Goal: Communication & Community: Ask a question

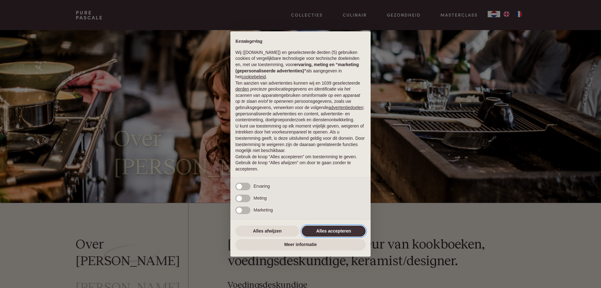
click at [317, 230] on button "Alles accepteren" at bounding box center [334, 230] width 64 height 11
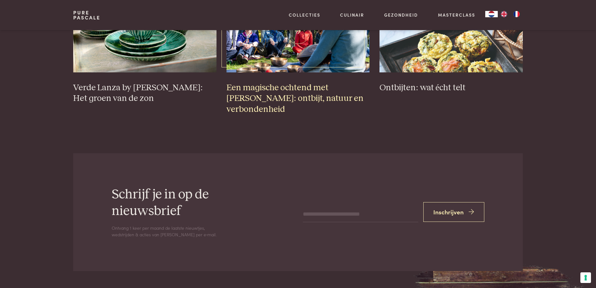
scroll to position [2715, 0]
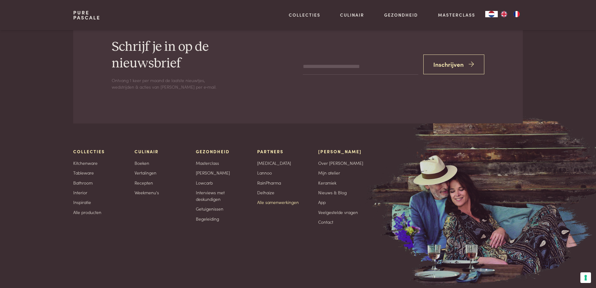
click at [282, 199] on link "Alle samenwerkingen" at bounding box center [278, 202] width 42 height 7
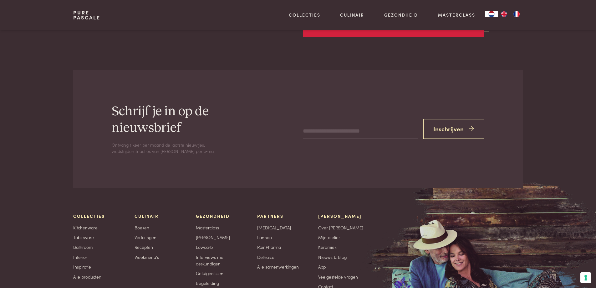
scroll to position [1440, 0]
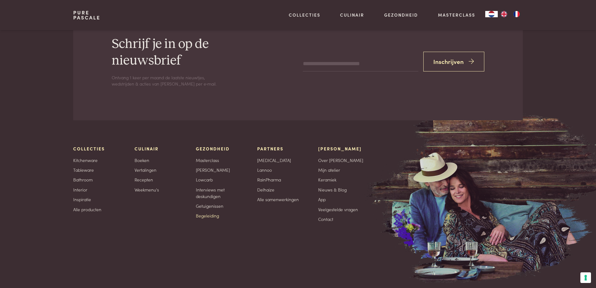
click at [207, 216] on link "Begeleiding" at bounding box center [207, 215] width 23 height 7
click at [214, 161] on link "Masterclass" at bounding box center [207, 160] width 23 height 7
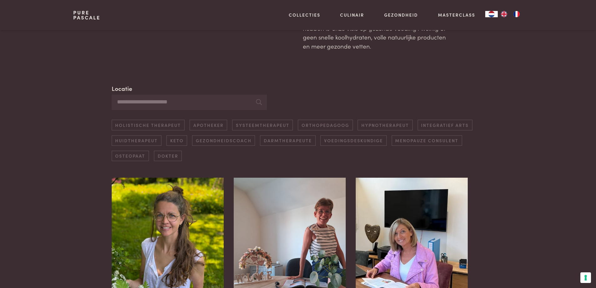
scroll to position [94, 0]
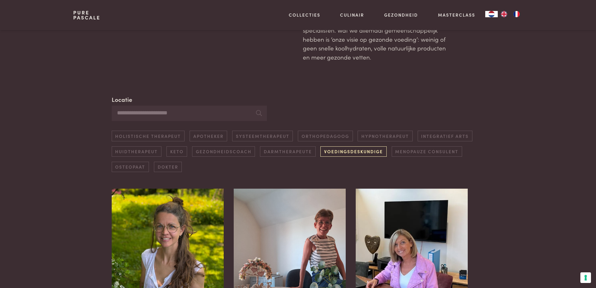
click at [345, 153] on link "Voedingsdeskundige" at bounding box center [354, 151] width 66 height 10
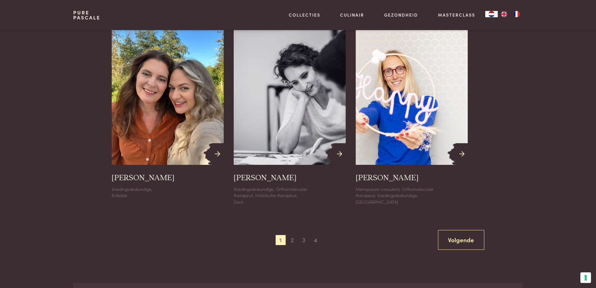
scroll to position [690, 0]
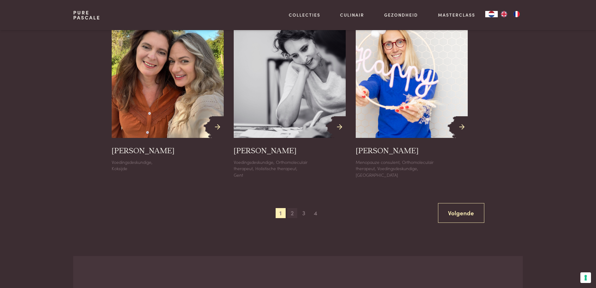
click at [289, 213] on span "2" at bounding box center [292, 213] width 10 height 10
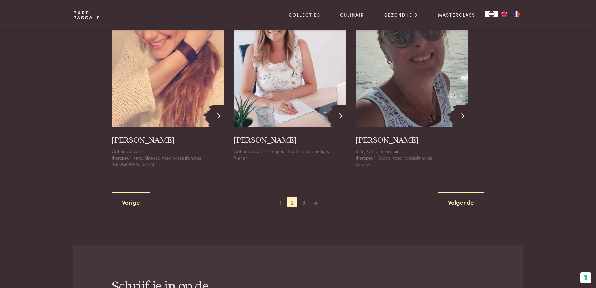
scroll to position [721, 0]
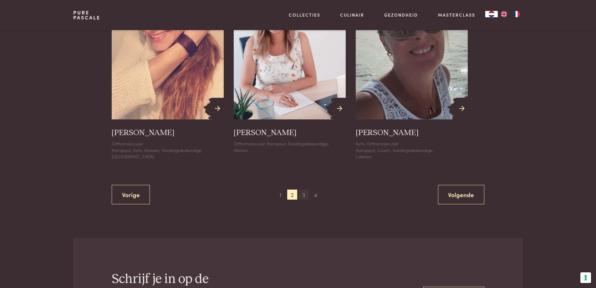
click at [303, 189] on span "3" at bounding box center [304, 194] width 10 height 10
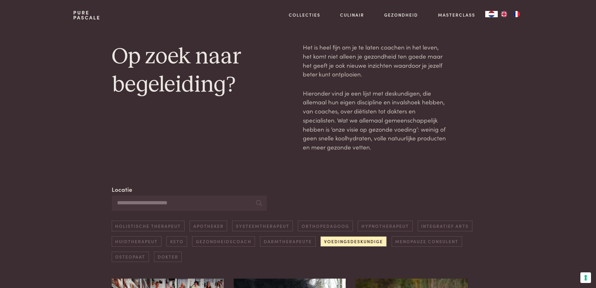
scroll to position [0, 0]
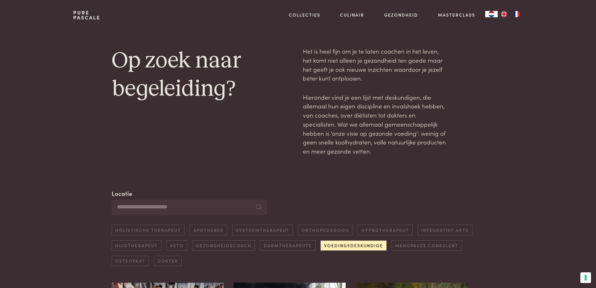
click at [202, 207] on input "Locatie" at bounding box center [189, 206] width 155 height 15
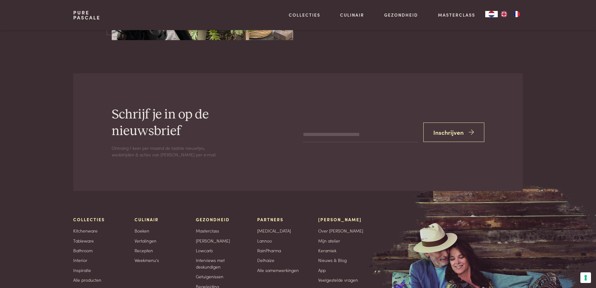
scroll to position [2107, 0]
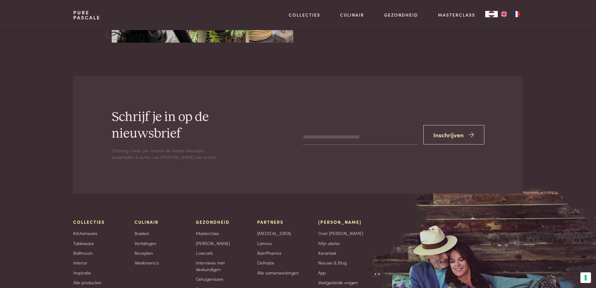
click at [337, 130] on input "email" at bounding box center [360, 137] width 115 height 15
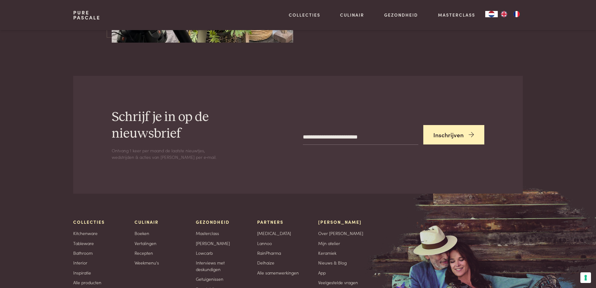
type input "**********"
click at [445, 125] on button "Inschrijven" at bounding box center [454, 135] width 61 height 20
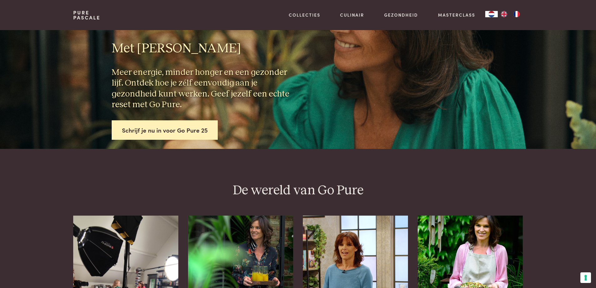
scroll to position [0, 0]
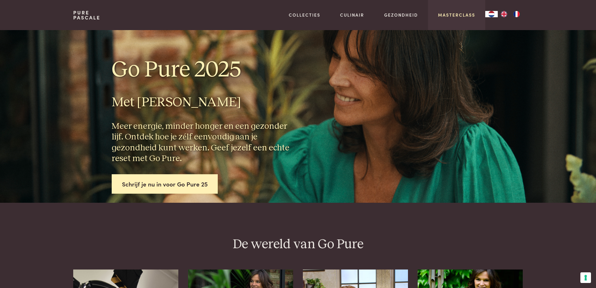
click at [458, 15] on link "Masterclass" at bounding box center [456, 15] width 37 height 7
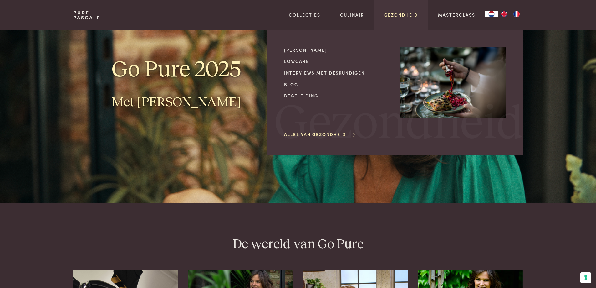
click at [409, 15] on link "Gezondheid" at bounding box center [401, 15] width 34 height 7
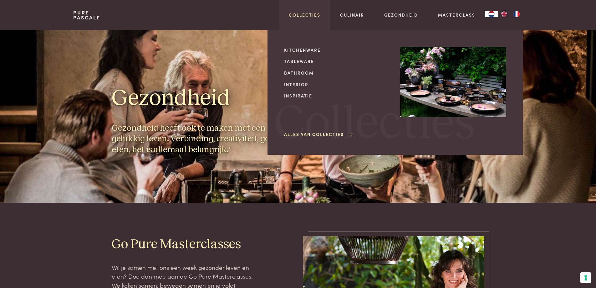
click at [317, 15] on link "Collecties" at bounding box center [305, 15] width 32 height 7
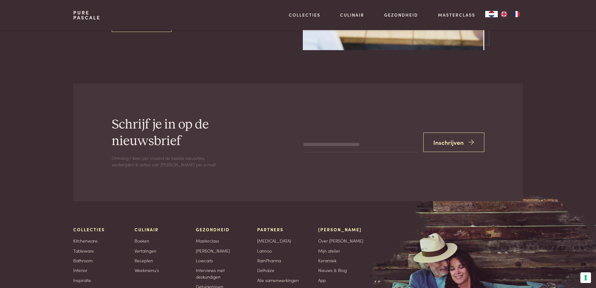
scroll to position [1440, 0]
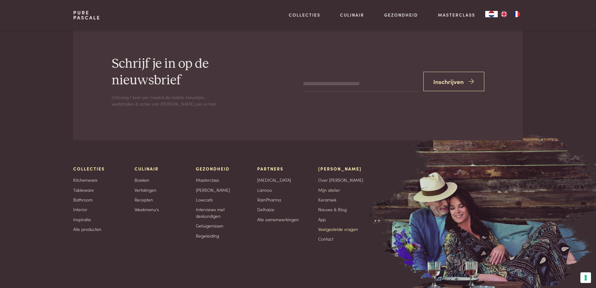
click at [327, 227] on link "Veelgestelde vragen" at bounding box center [338, 229] width 40 height 7
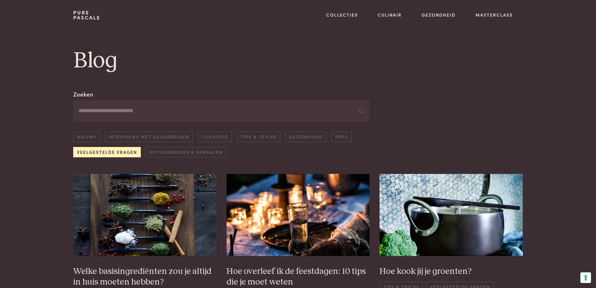
click at [111, 153] on link "Veelgestelde vragen" at bounding box center [106, 152] width 67 height 10
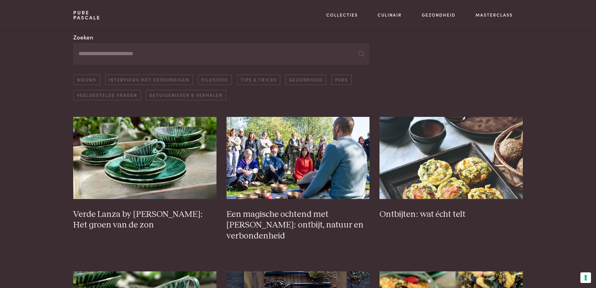
scroll to position [27, 0]
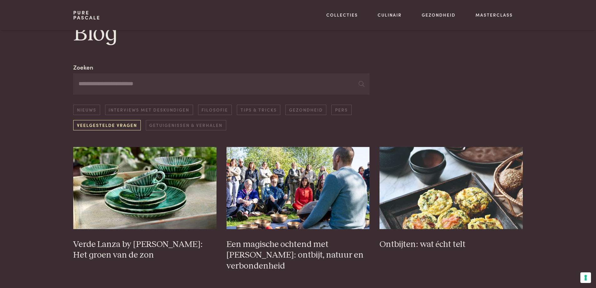
click at [90, 128] on link "Veelgestelde vragen" at bounding box center [106, 125] width 67 height 10
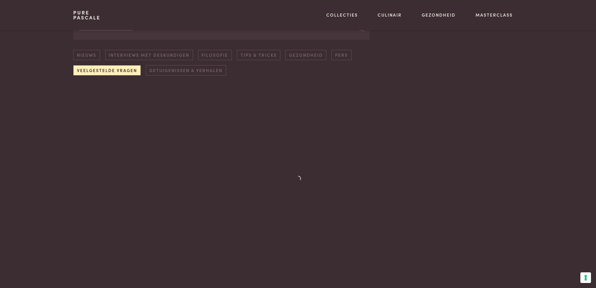
scroll to position [90, 0]
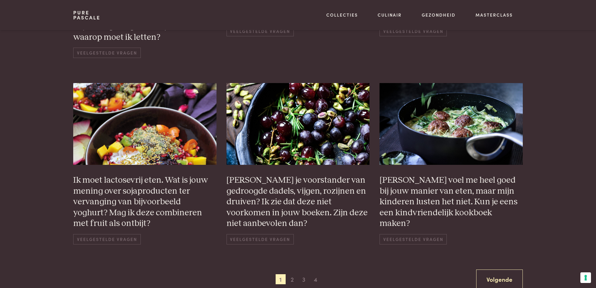
scroll to position [497, 0]
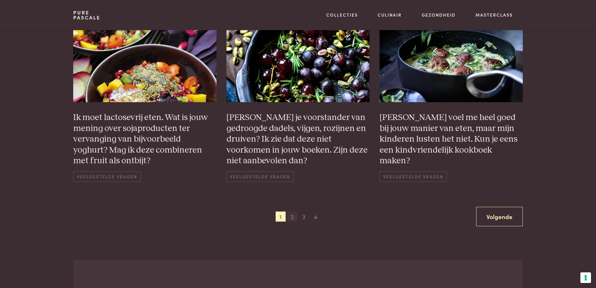
click at [291, 218] on span "2" at bounding box center [292, 216] width 10 height 10
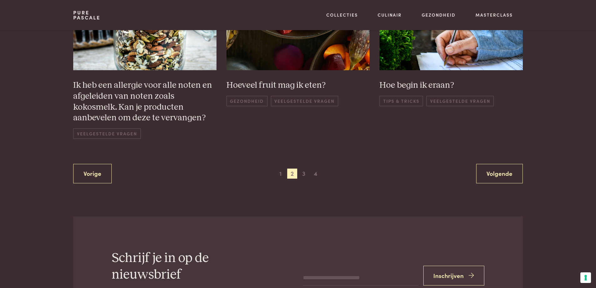
scroll to position [559, 0]
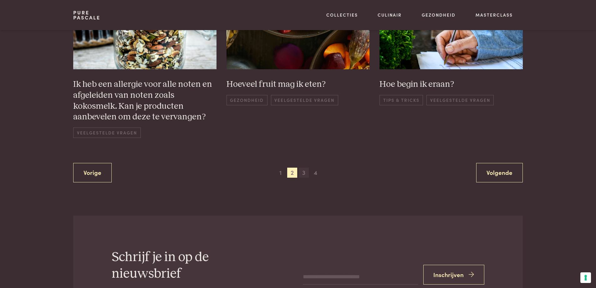
click at [304, 175] on span "3" at bounding box center [304, 172] width 10 height 10
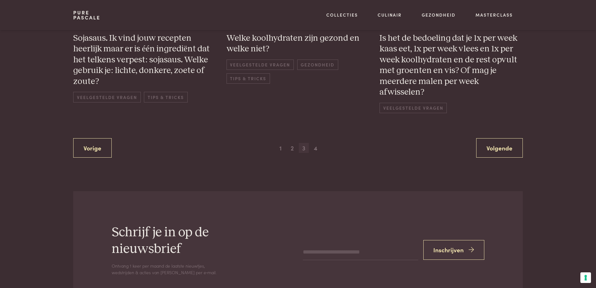
scroll to position [559, 0]
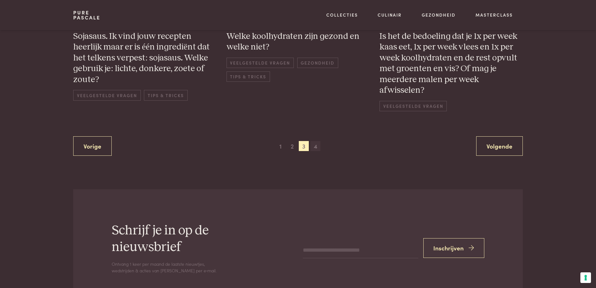
click at [314, 147] on span "4" at bounding box center [316, 146] width 10 height 10
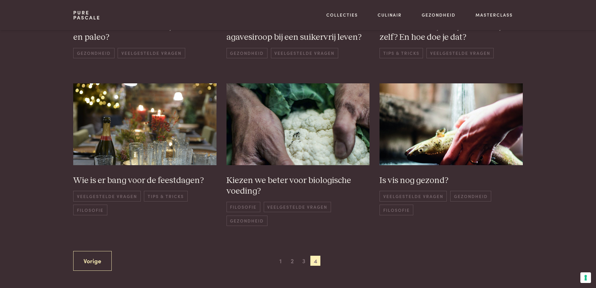
scroll to position [277, 0]
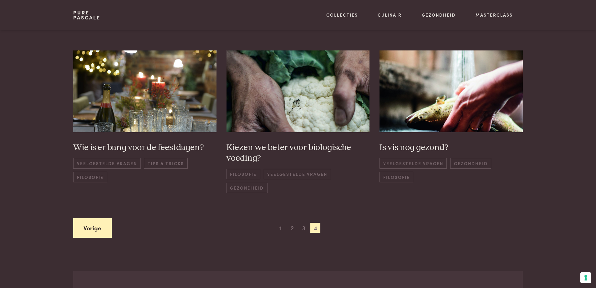
click at [98, 227] on link "Vorige" at bounding box center [92, 228] width 39 height 20
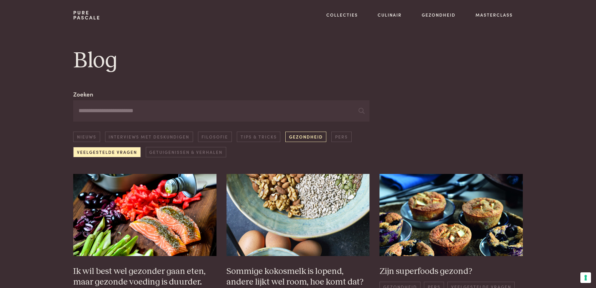
click at [303, 138] on link "Gezondheid" at bounding box center [306, 136] width 41 height 10
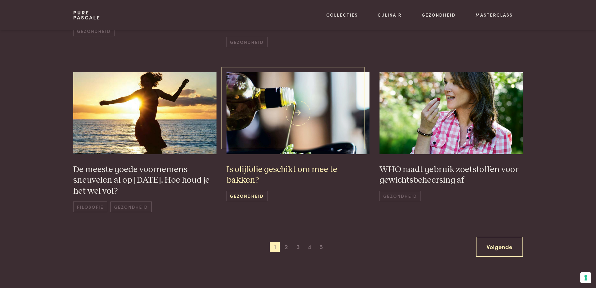
scroll to position [590, 0]
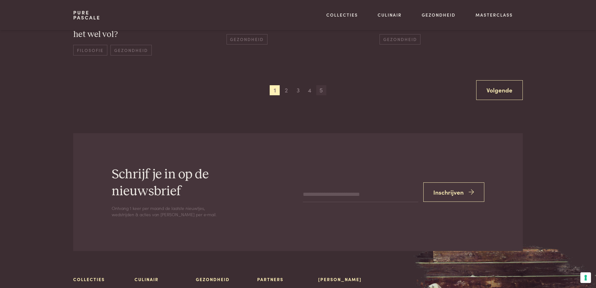
click at [323, 85] on span "5" at bounding box center [322, 90] width 10 height 10
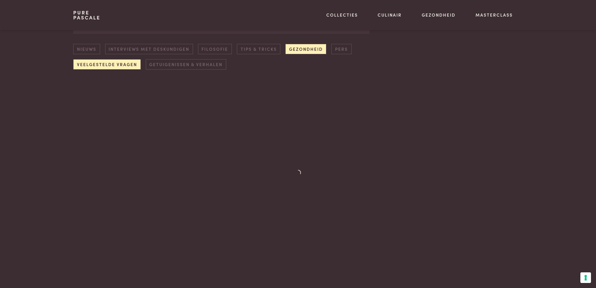
scroll to position [90, 0]
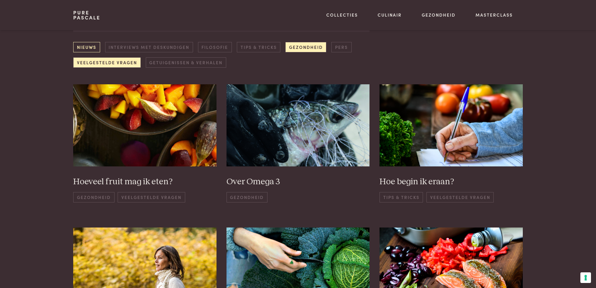
click at [85, 46] on link "Nieuws" at bounding box center [86, 47] width 27 height 10
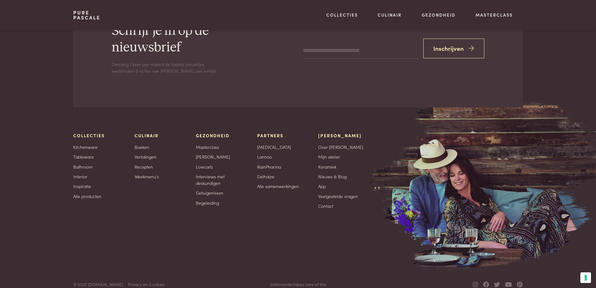
scroll to position [723, 0]
click at [321, 202] on link "Contact" at bounding box center [325, 205] width 15 height 7
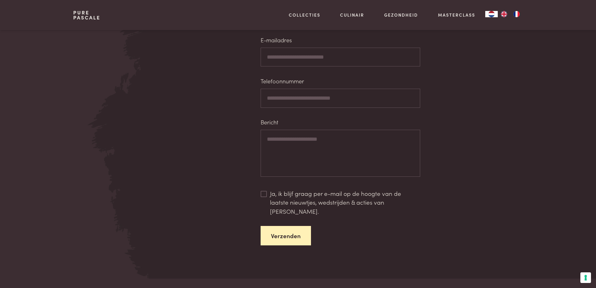
scroll to position [501, 0]
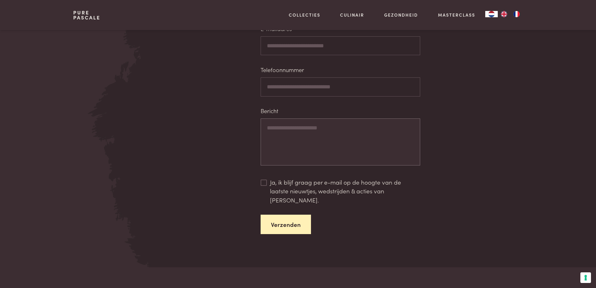
click at [286, 129] on textarea "Bericht" at bounding box center [341, 141] width 160 height 47
paste textarea "**********"
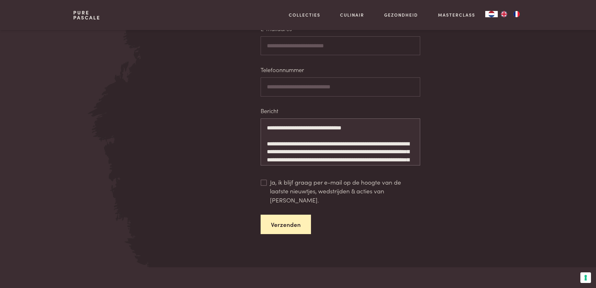
scroll to position [158, 0]
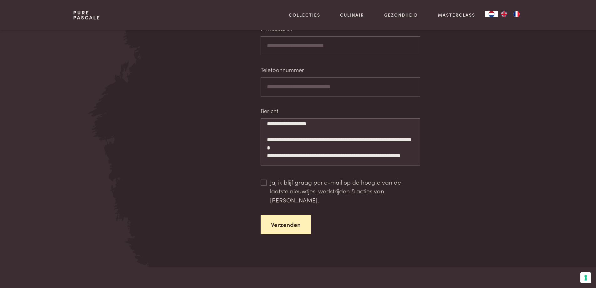
click at [290, 145] on textarea "**********" at bounding box center [341, 141] width 160 height 47
click at [301, 157] on textarea "**********" at bounding box center [341, 141] width 160 height 47
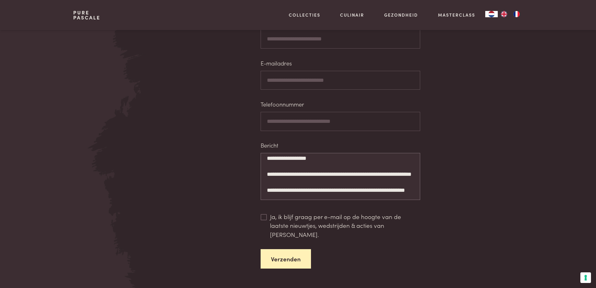
scroll to position [438, 0]
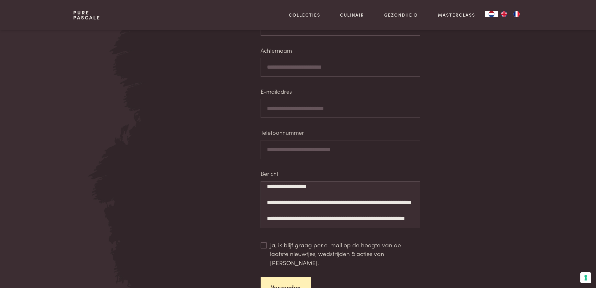
type textarea "**********"
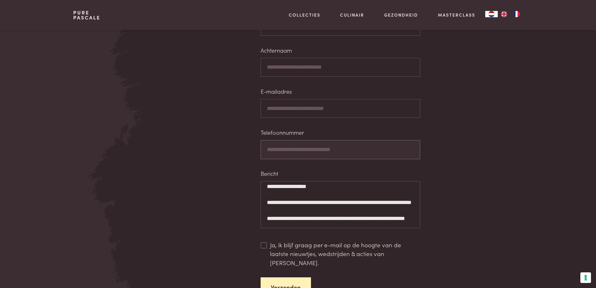
click at [313, 153] on input "Telefoonnummer" at bounding box center [341, 149] width 160 height 19
type input "**********"
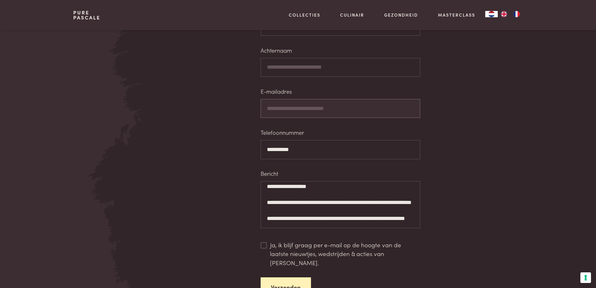
click at [326, 109] on input "E-mailadres" at bounding box center [341, 108] width 160 height 19
type input "**********"
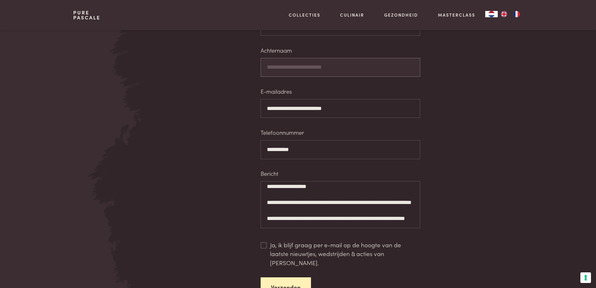
click at [308, 66] on input "Achternaam" at bounding box center [341, 67] width 160 height 19
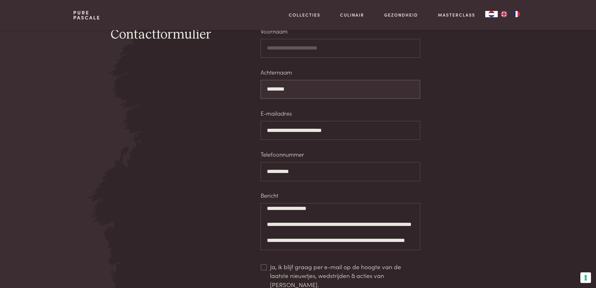
scroll to position [407, 0]
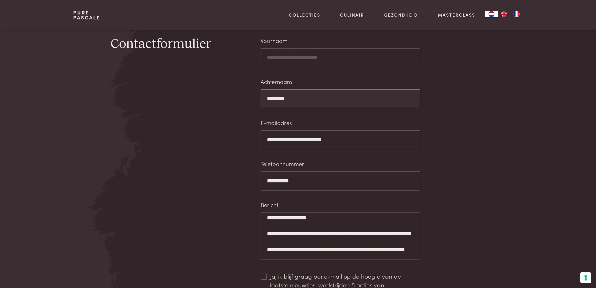
type input "********"
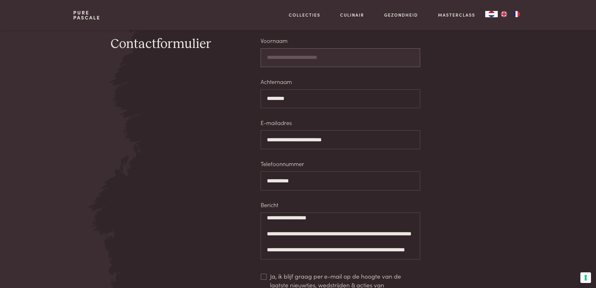
click at [309, 58] on input "Voornaam" at bounding box center [341, 57] width 160 height 19
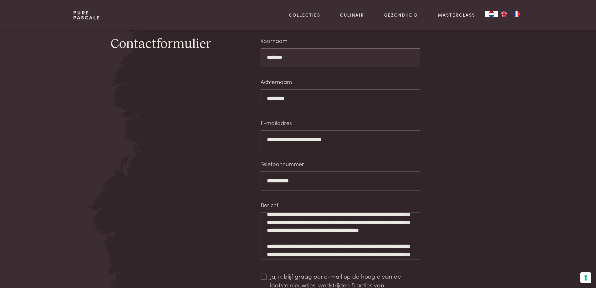
scroll to position [0, 0]
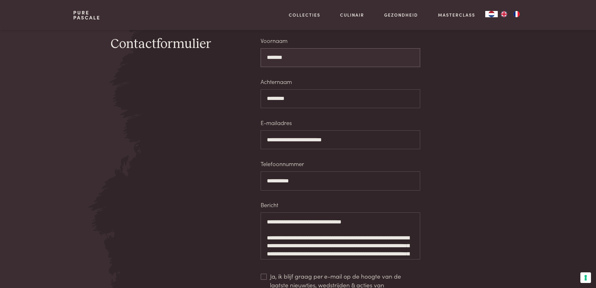
type input "*******"
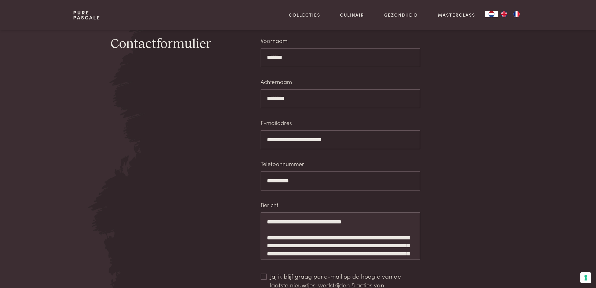
click at [268, 246] on textarea "**********" at bounding box center [341, 235] width 160 height 47
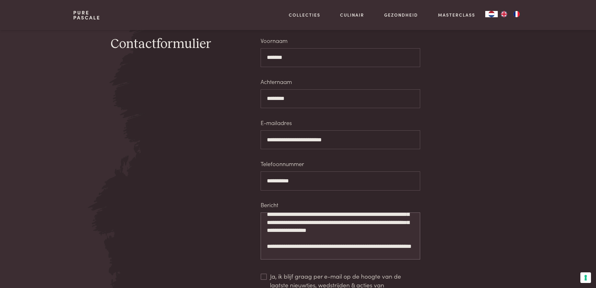
scroll to position [125, 0]
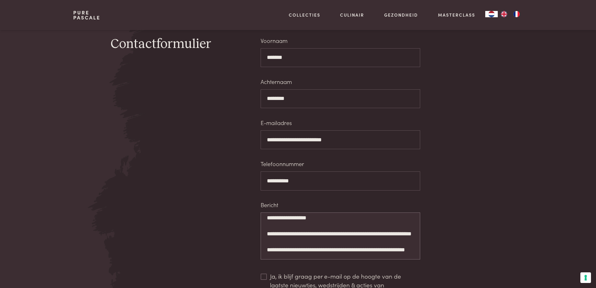
drag, startPoint x: 343, startPoint y: 231, endPoint x: 350, endPoint y: 233, distance: 6.7
click at [350, 233] on textarea "**********" at bounding box center [341, 235] width 160 height 47
drag, startPoint x: 350, startPoint y: 233, endPoint x: 362, endPoint y: 247, distance: 18.6
click at [362, 247] on textarea "**********" at bounding box center [341, 235] width 160 height 47
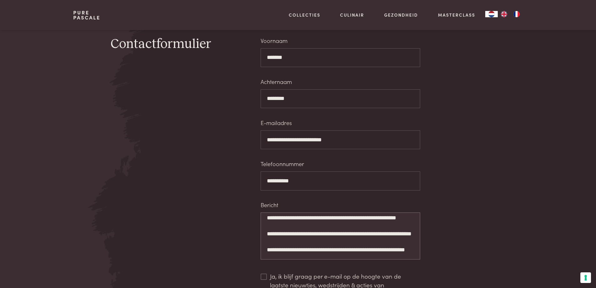
scroll to position [124, 0]
drag, startPoint x: 358, startPoint y: 250, endPoint x: 329, endPoint y: 250, distance: 29.4
click at [329, 250] on textarea "**********" at bounding box center [341, 235] width 160 height 47
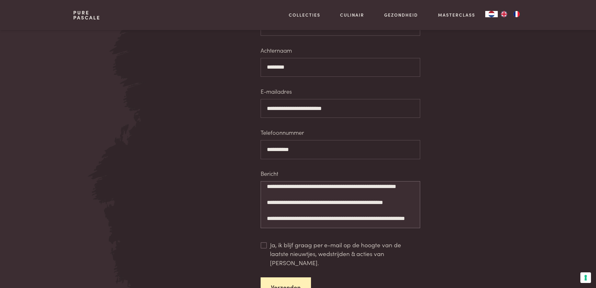
click at [329, 220] on textarea "**********" at bounding box center [341, 204] width 160 height 47
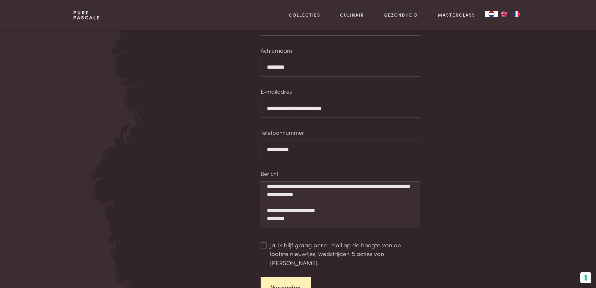
scroll to position [183, 0]
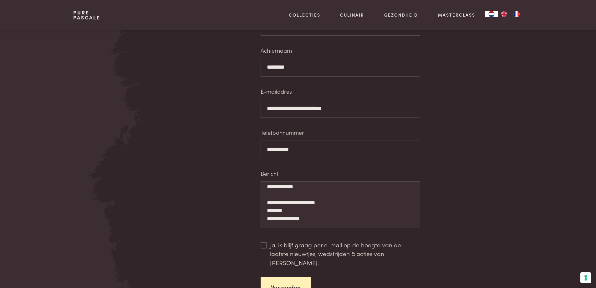
type textarea "**********"
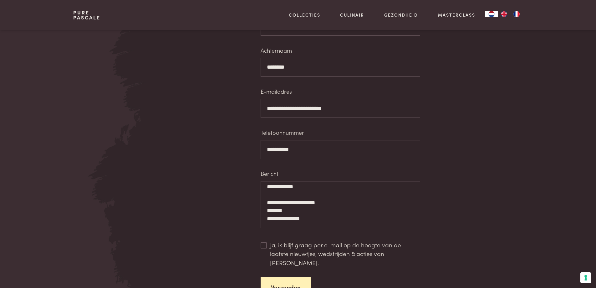
click at [264, 243] on span at bounding box center [264, 245] width 6 height 6
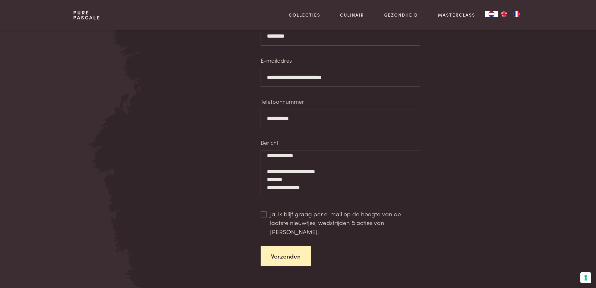
scroll to position [470, 0]
click at [295, 251] on span "Verzenden" at bounding box center [286, 255] width 30 height 9
